Goal: Information Seeking & Learning: Learn about a topic

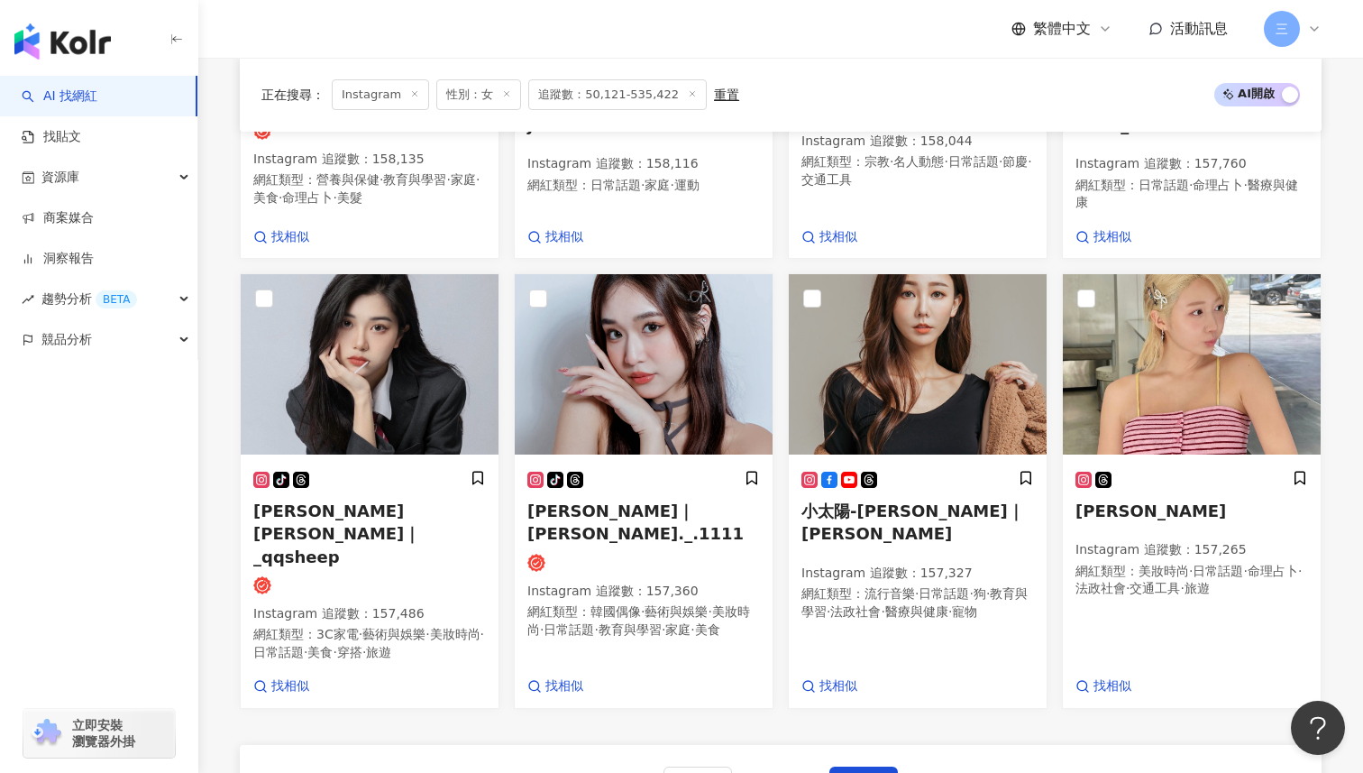
scroll to position [1044, 0]
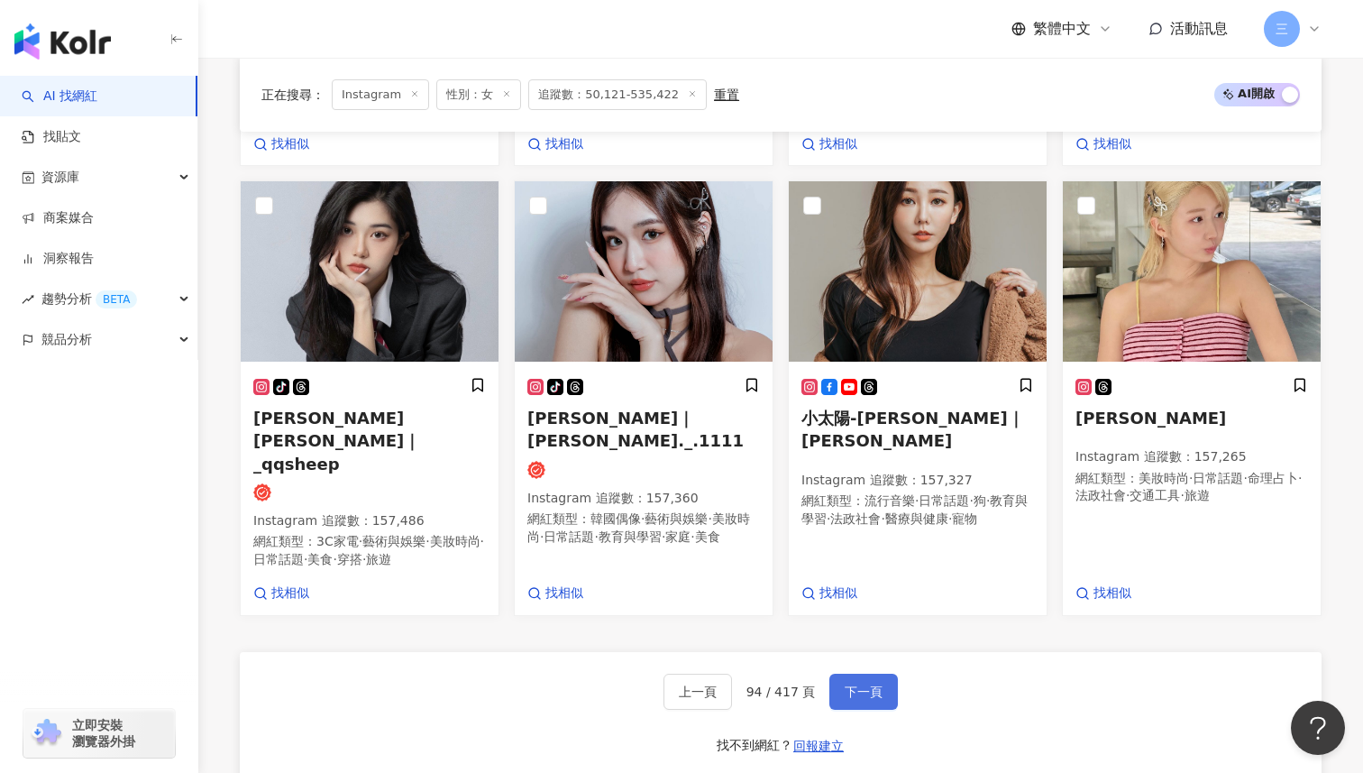
click at [869, 684] on span "下一頁" at bounding box center [864, 691] width 38 height 14
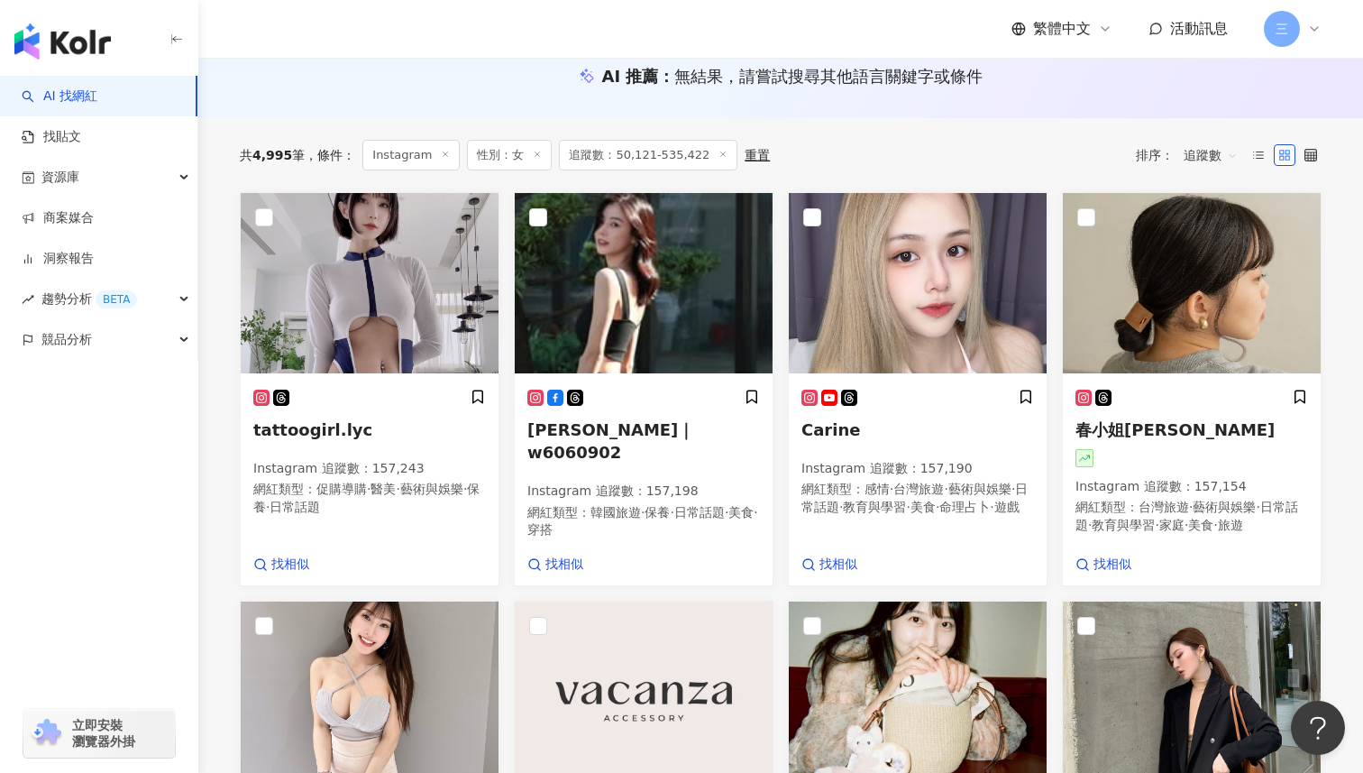
scroll to position [177, 0]
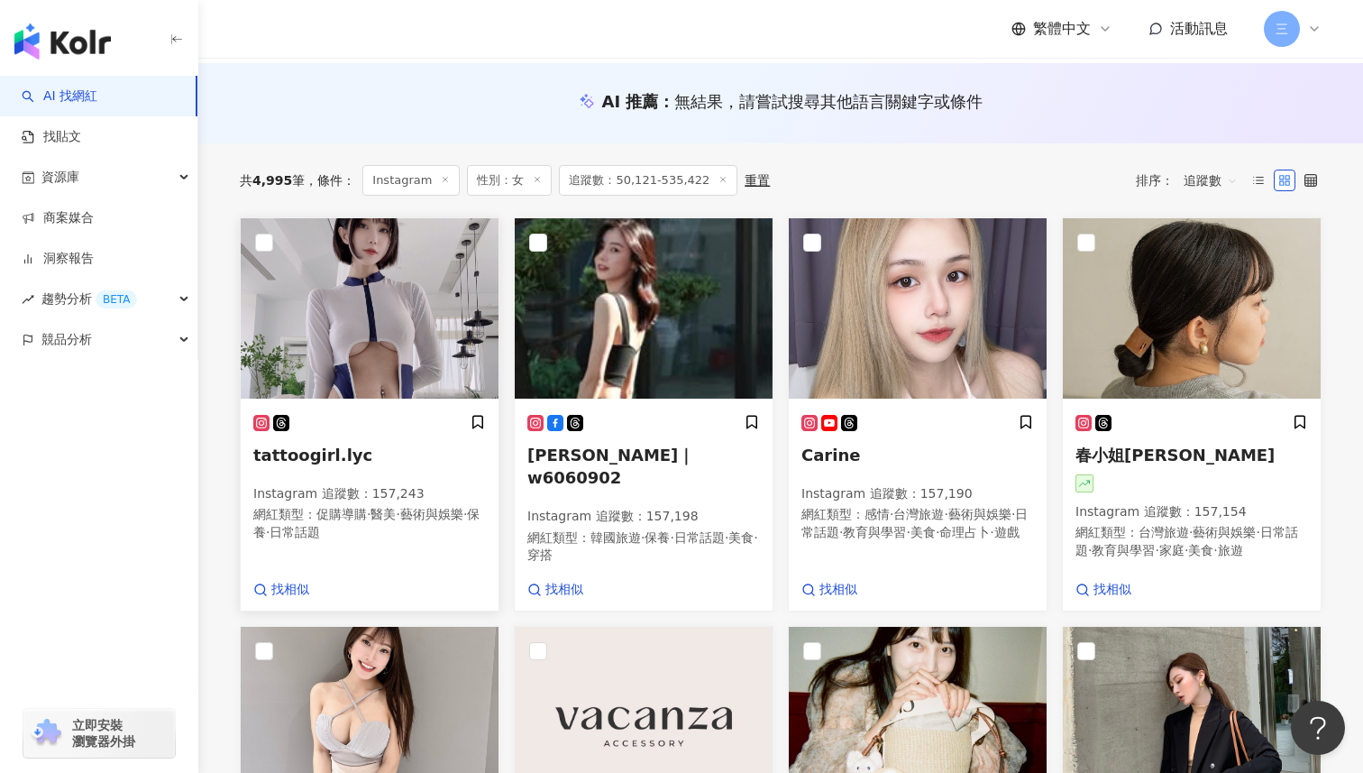
click at [352, 454] on span "tattoogirl.lyc" at bounding box center [312, 454] width 119 height 19
